Goal: Transaction & Acquisition: Subscribe to service/newsletter

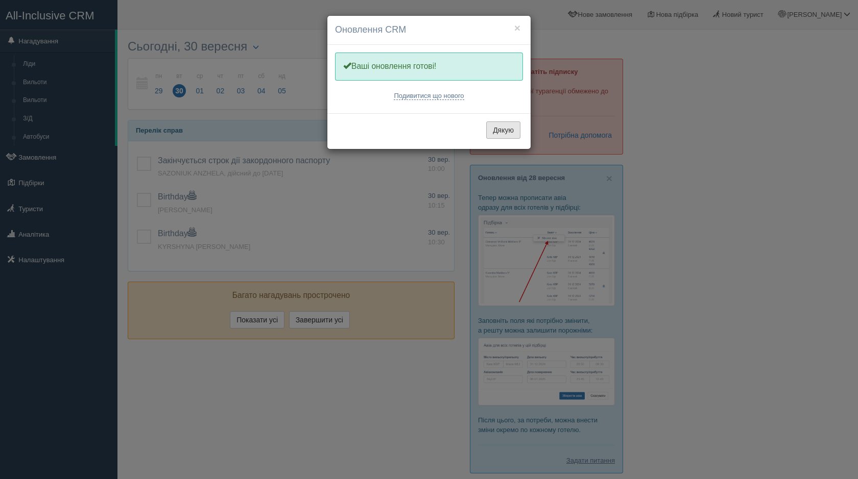
click at [505, 129] on button "Дякую" at bounding box center [503, 130] width 34 height 17
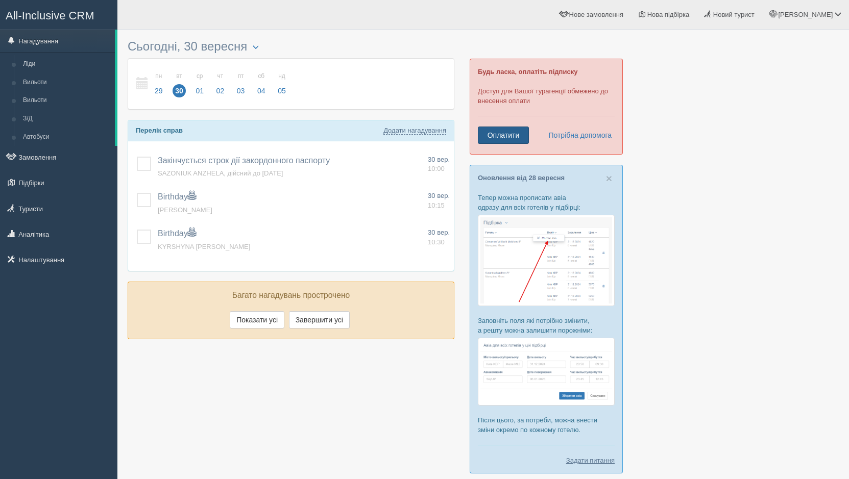
click at [513, 136] on link "Оплатити" at bounding box center [503, 135] width 51 height 17
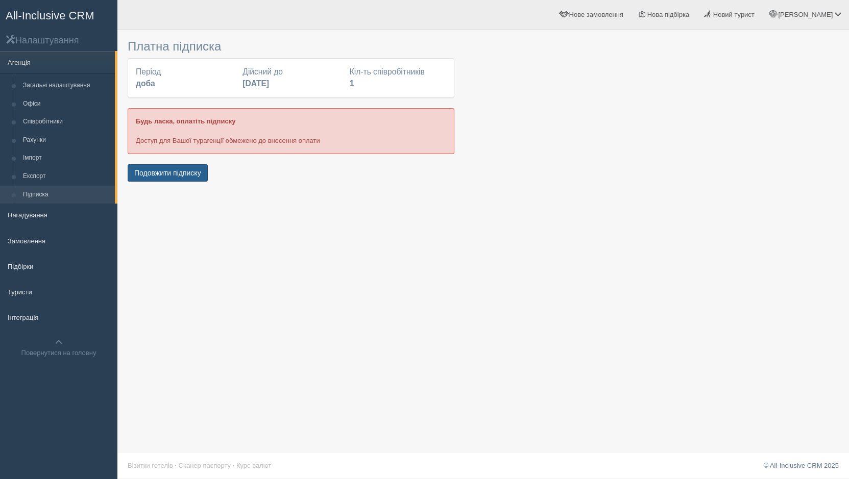
click at [191, 173] on button "Подовжити підписку" at bounding box center [168, 172] width 80 height 17
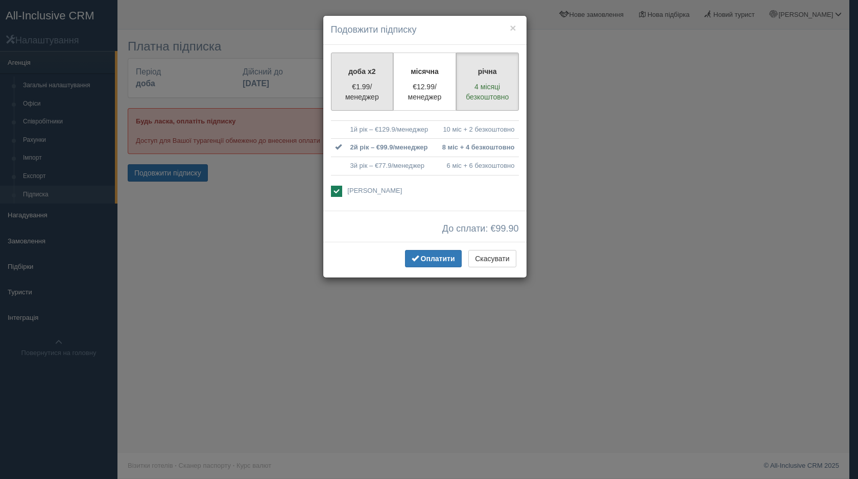
click at [374, 93] on p "€1.99/менеджер" at bounding box center [363, 92] width 50 height 20
radio input "true"
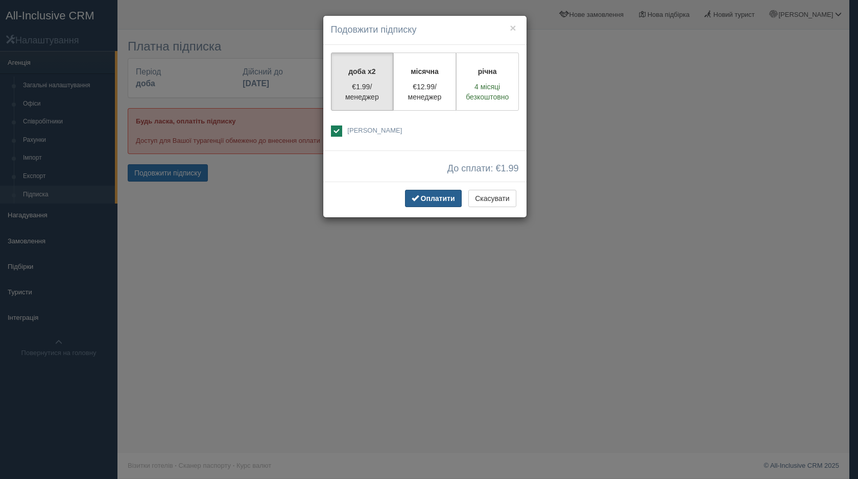
click at [448, 196] on span "Оплатити" at bounding box center [438, 199] width 34 height 8
